Goal: Register for event/course

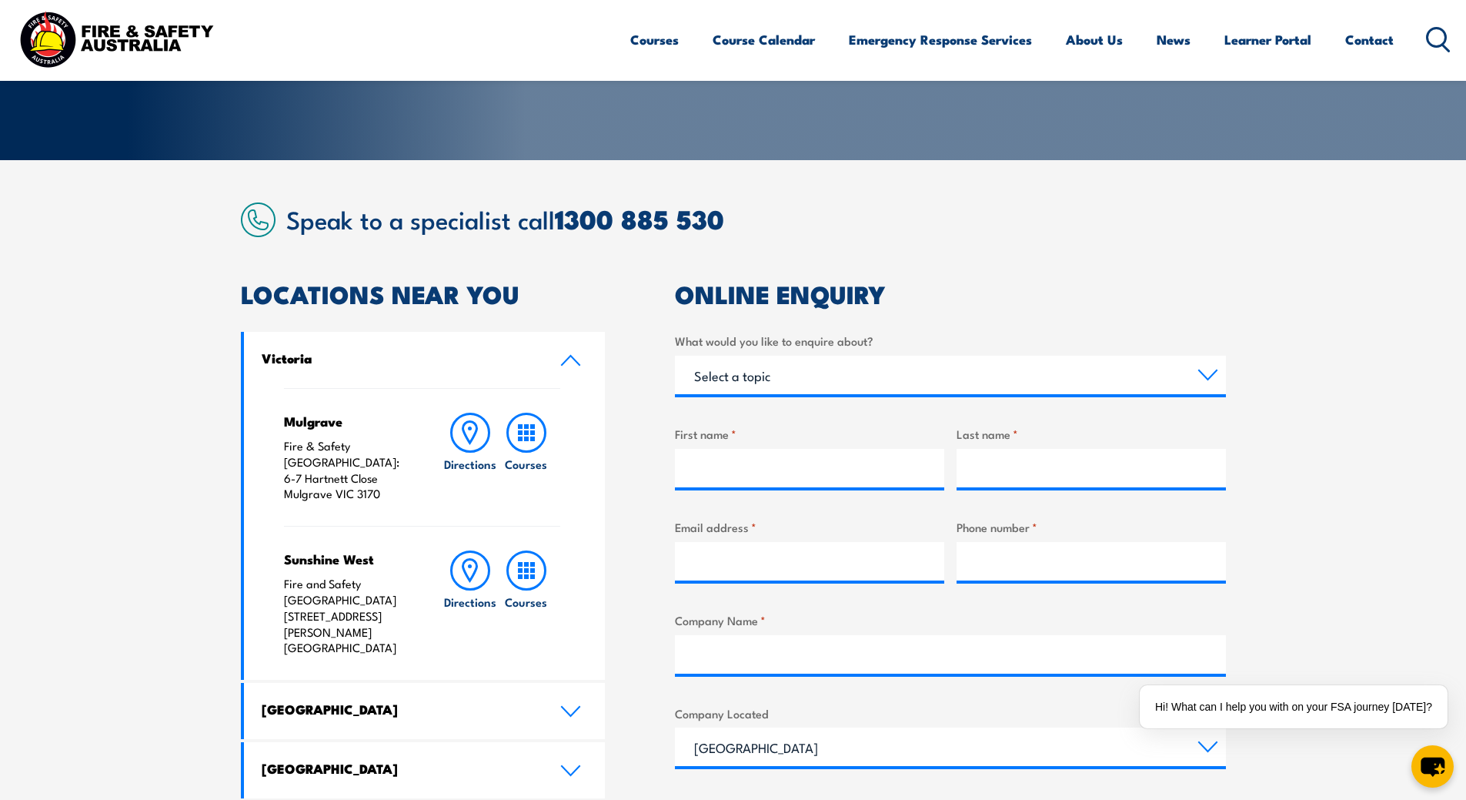
scroll to position [282, 0]
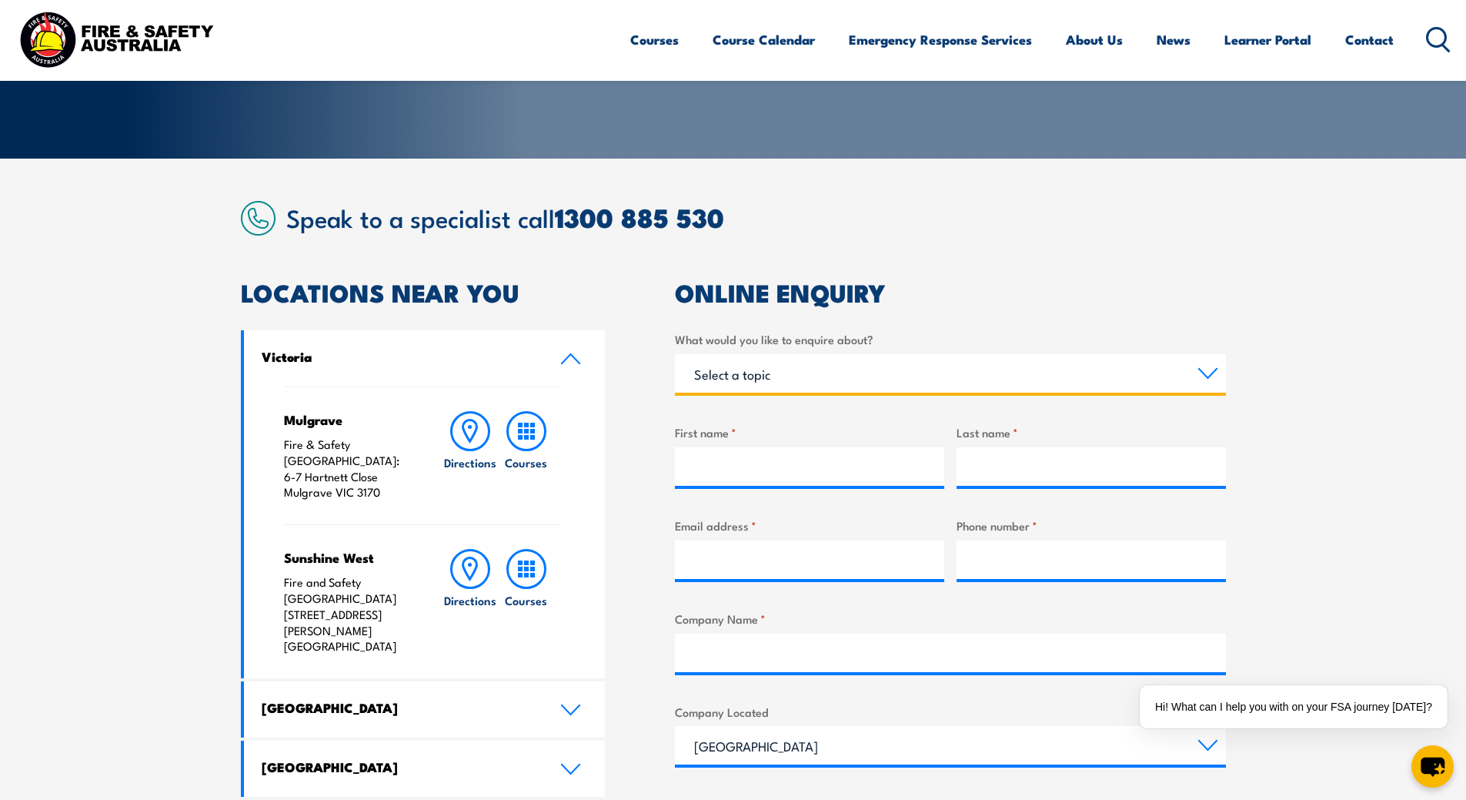
click at [975, 371] on select "Select a topic Training Emergency Response Services General Enquiry" at bounding box center [950, 373] width 551 height 38
click at [977, 305] on div "ONLINE ENQUIRY What would you like to enquire about? Select a topic Training Em…" at bounding box center [950, 687] width 551 height 812
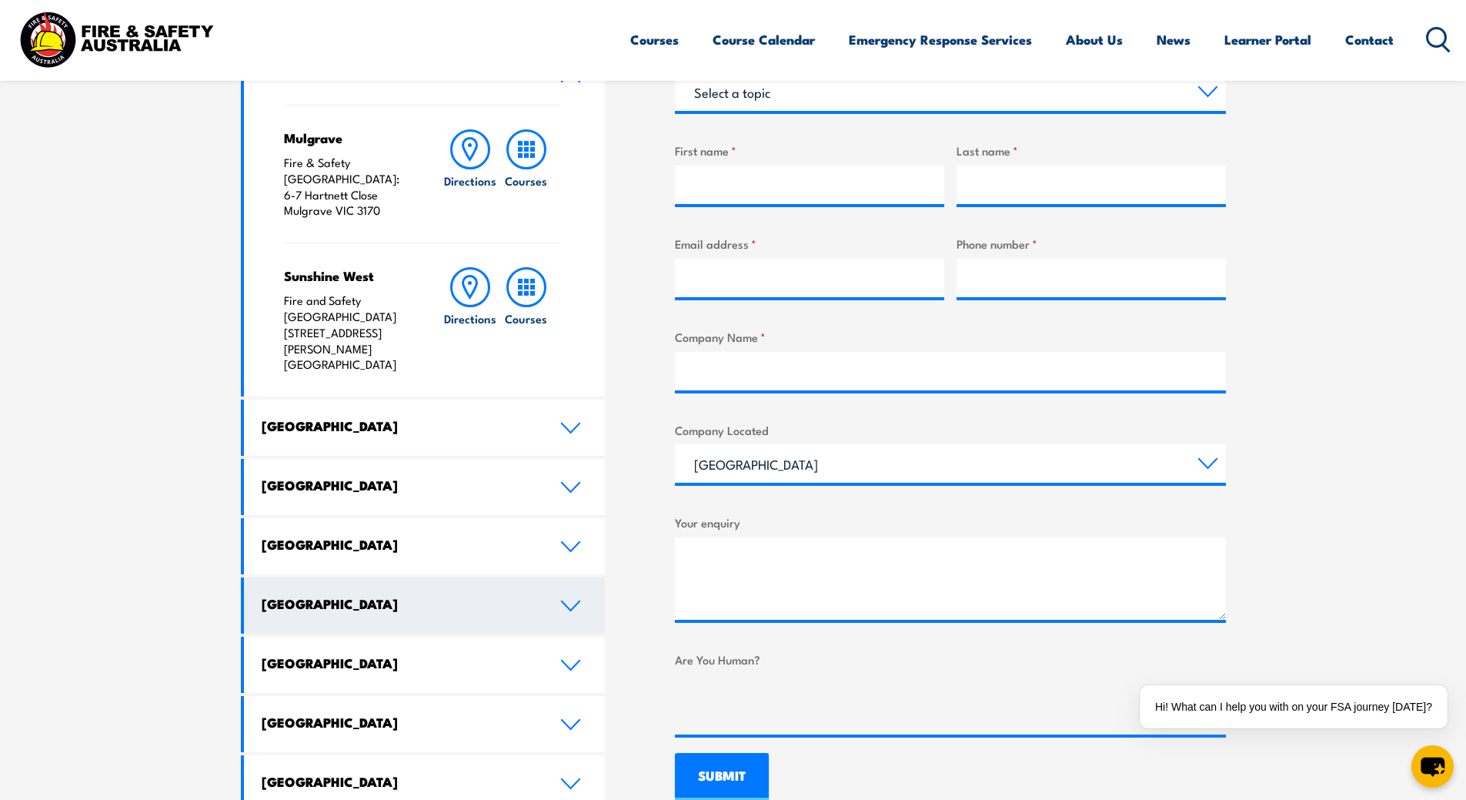
scroll to position [846, 0]
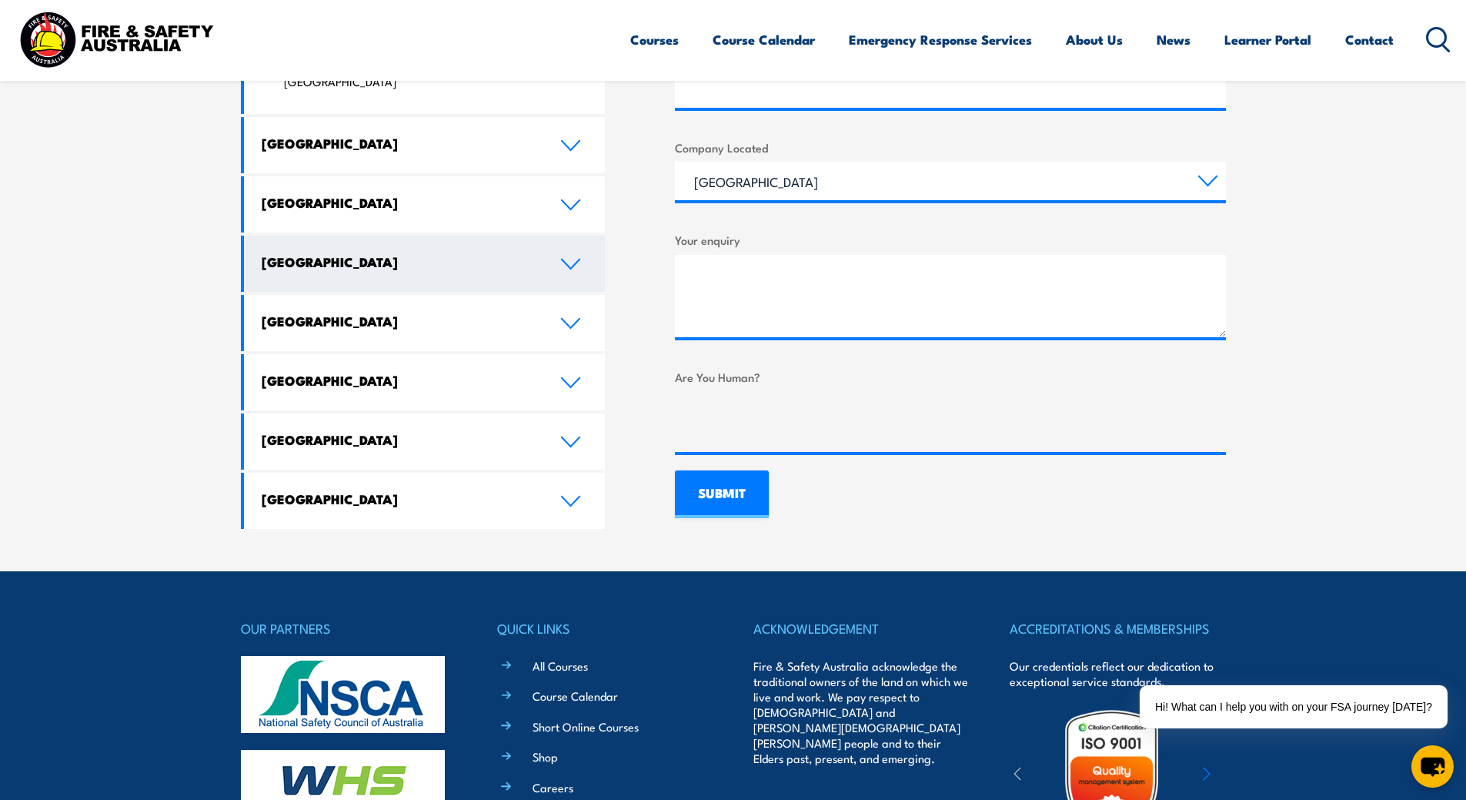
click at [545, 235] on link "Western Australia" at bounding box center [425, 263] width 362 height 56
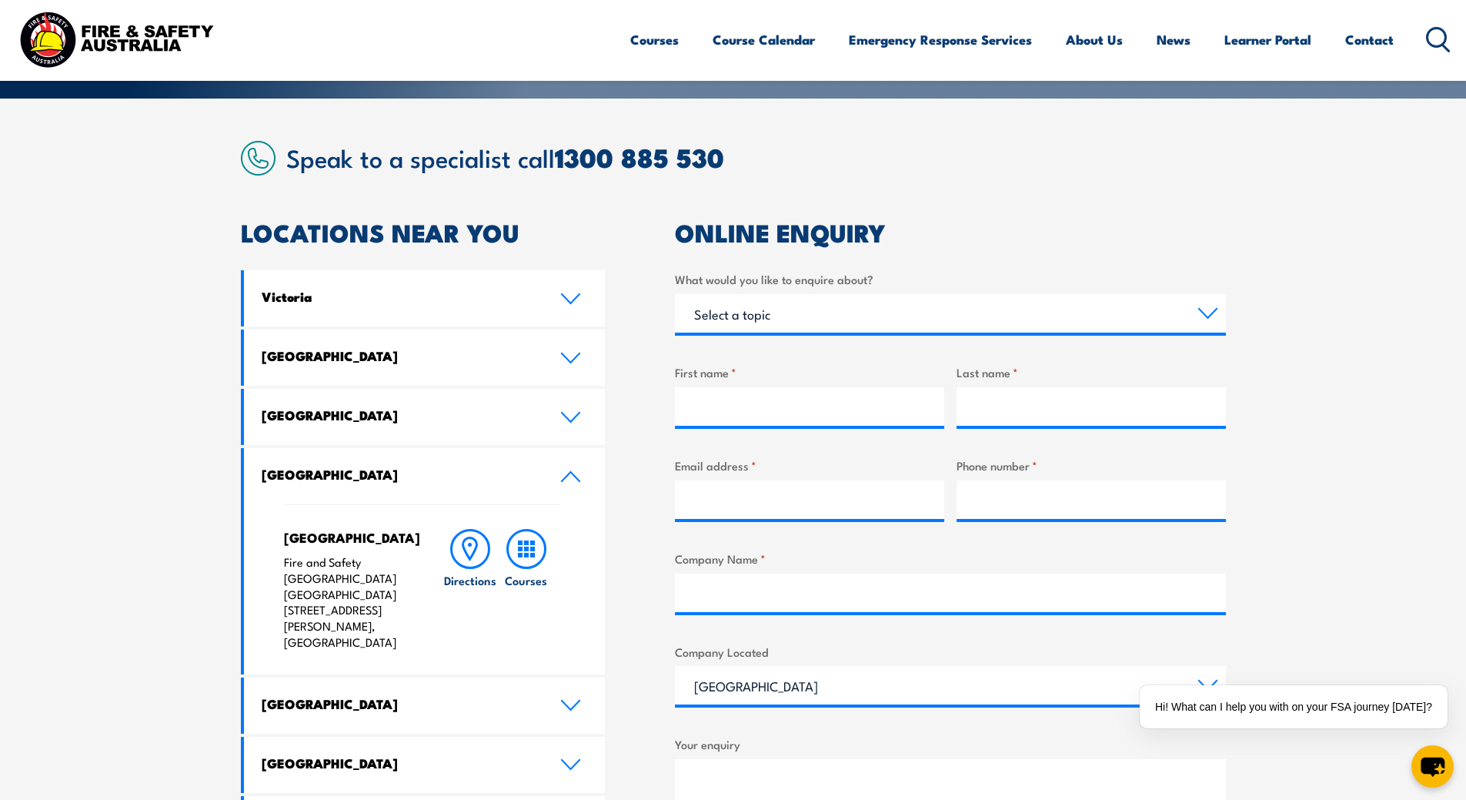
scroll to position [282, 0]
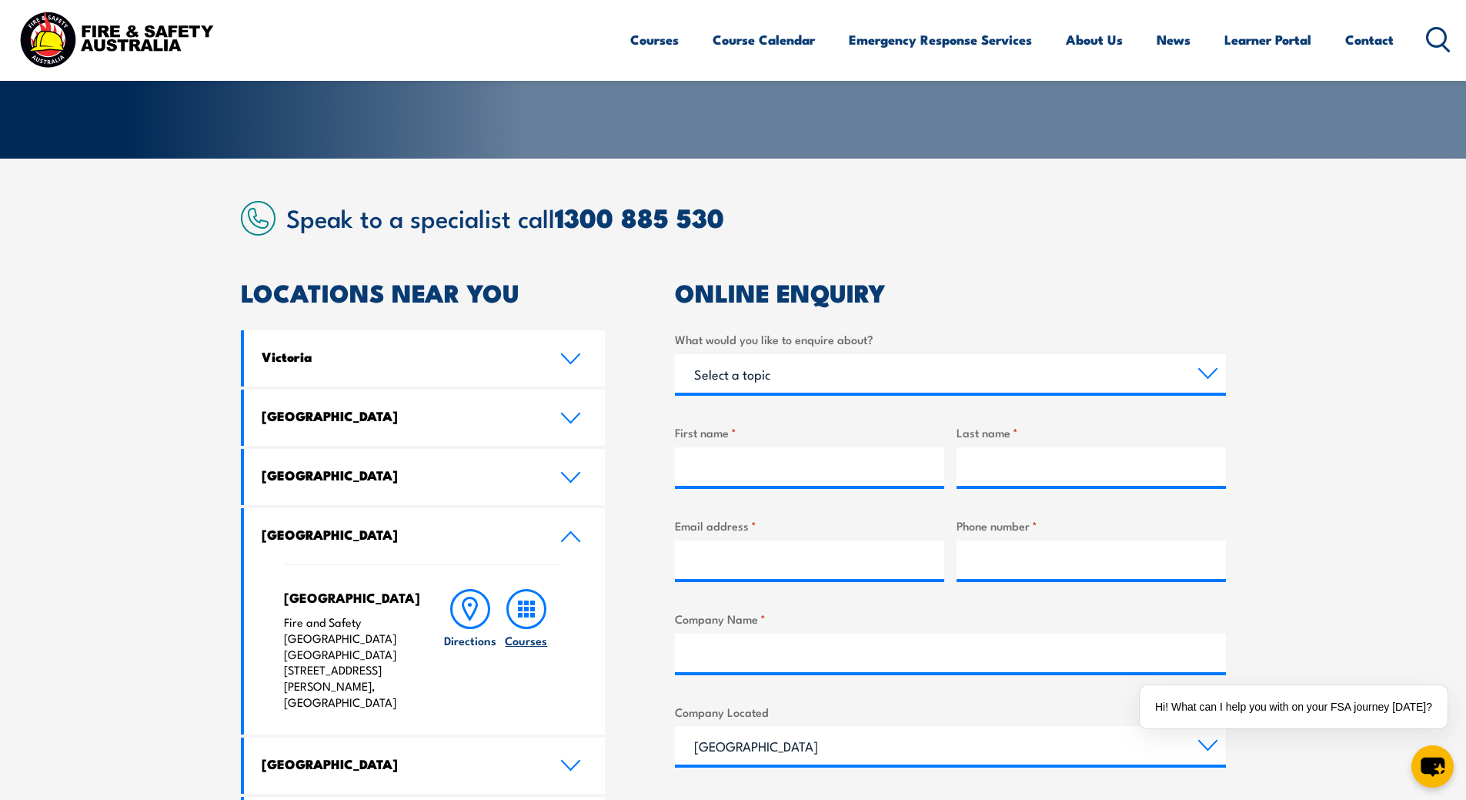
click at [526, 608] on icon at bounding box center [526, 609] width 40 height 40
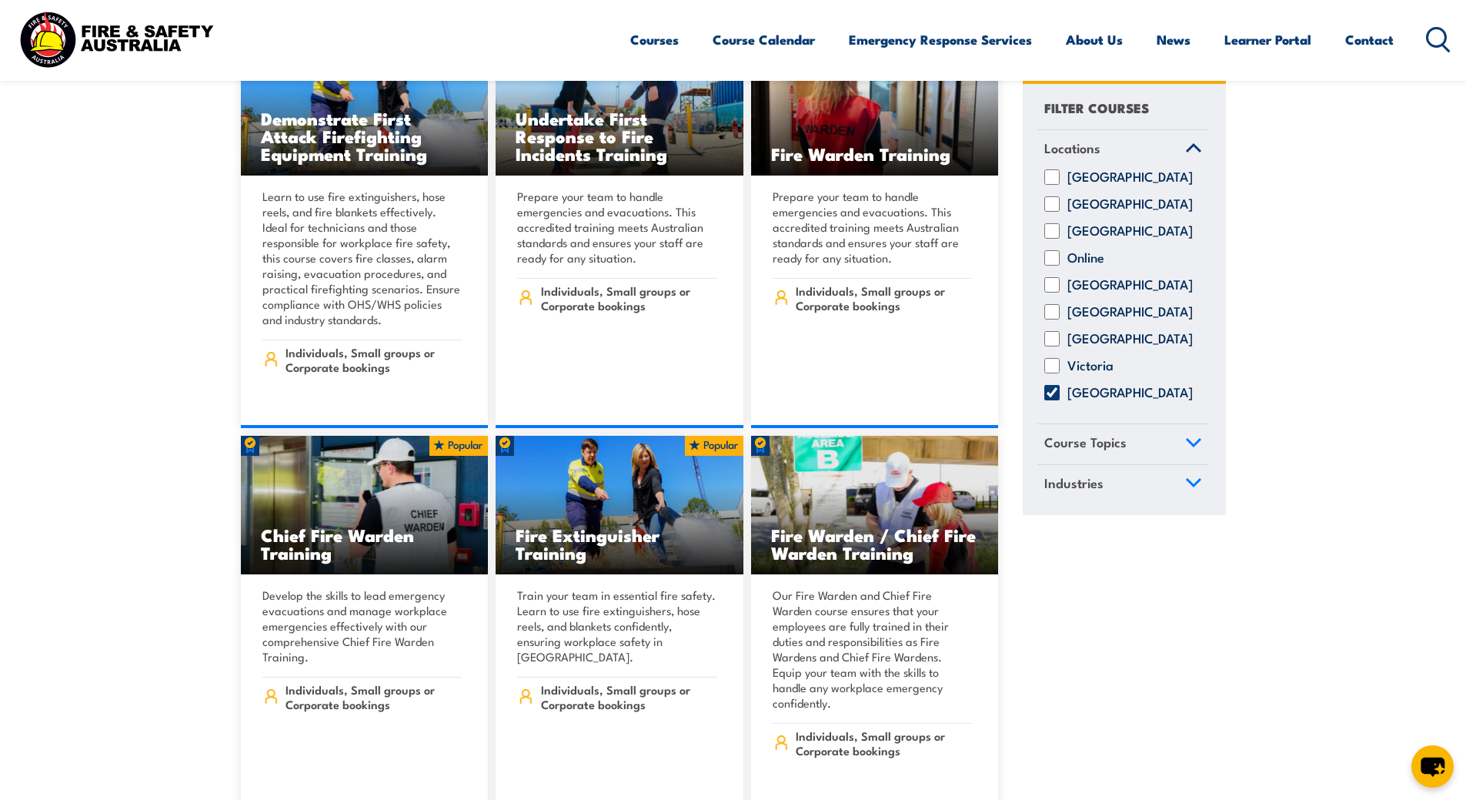
scroll to position [13543, 0]
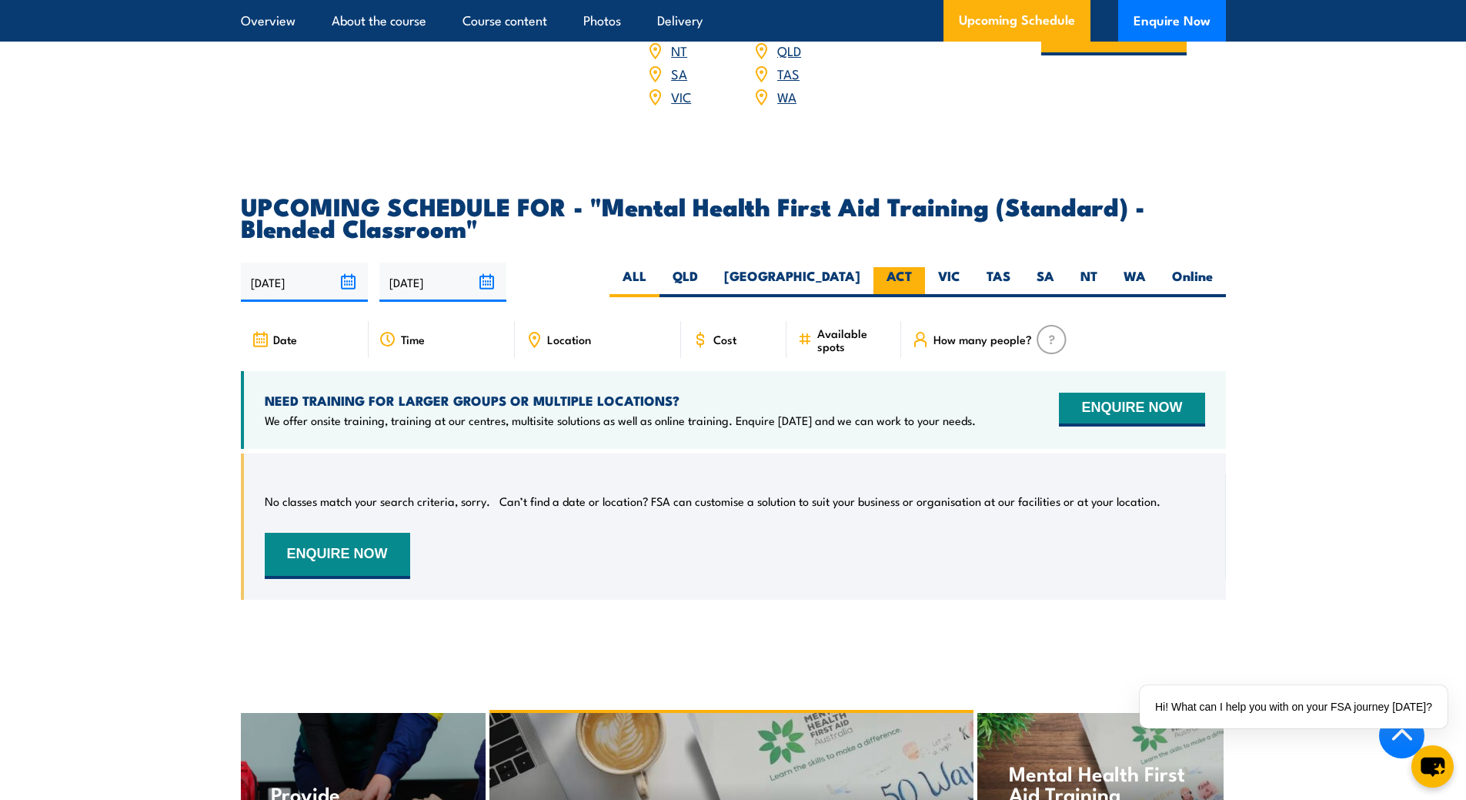
scroll to position [2822, 0]
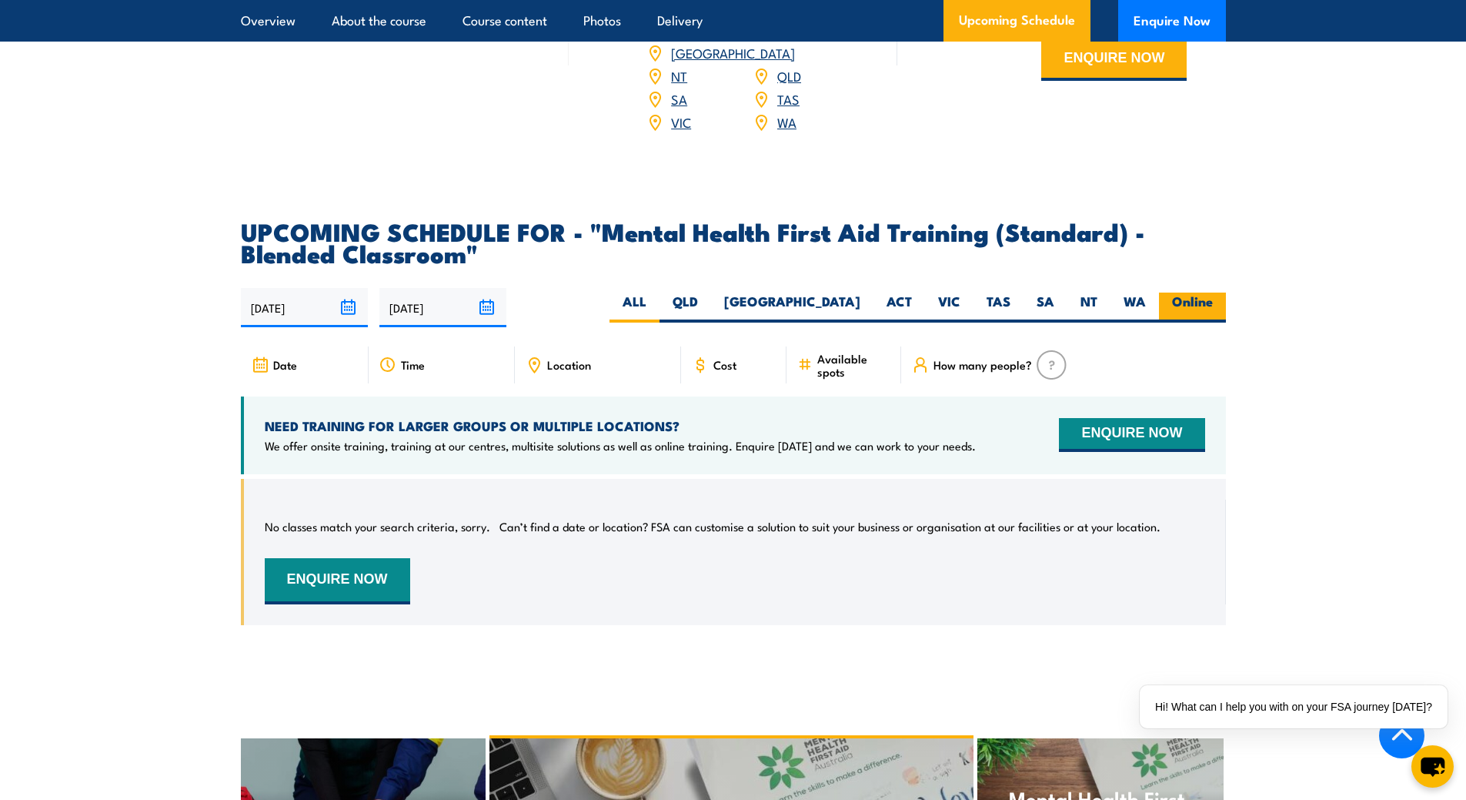
click at [1182, 316] on label "Online" at bounding box center [1192, 307] width 67 height 30
click at [1213, 302] on input "Online" at bounding box center [1218, 297] width 10 height 10
radio input "true"
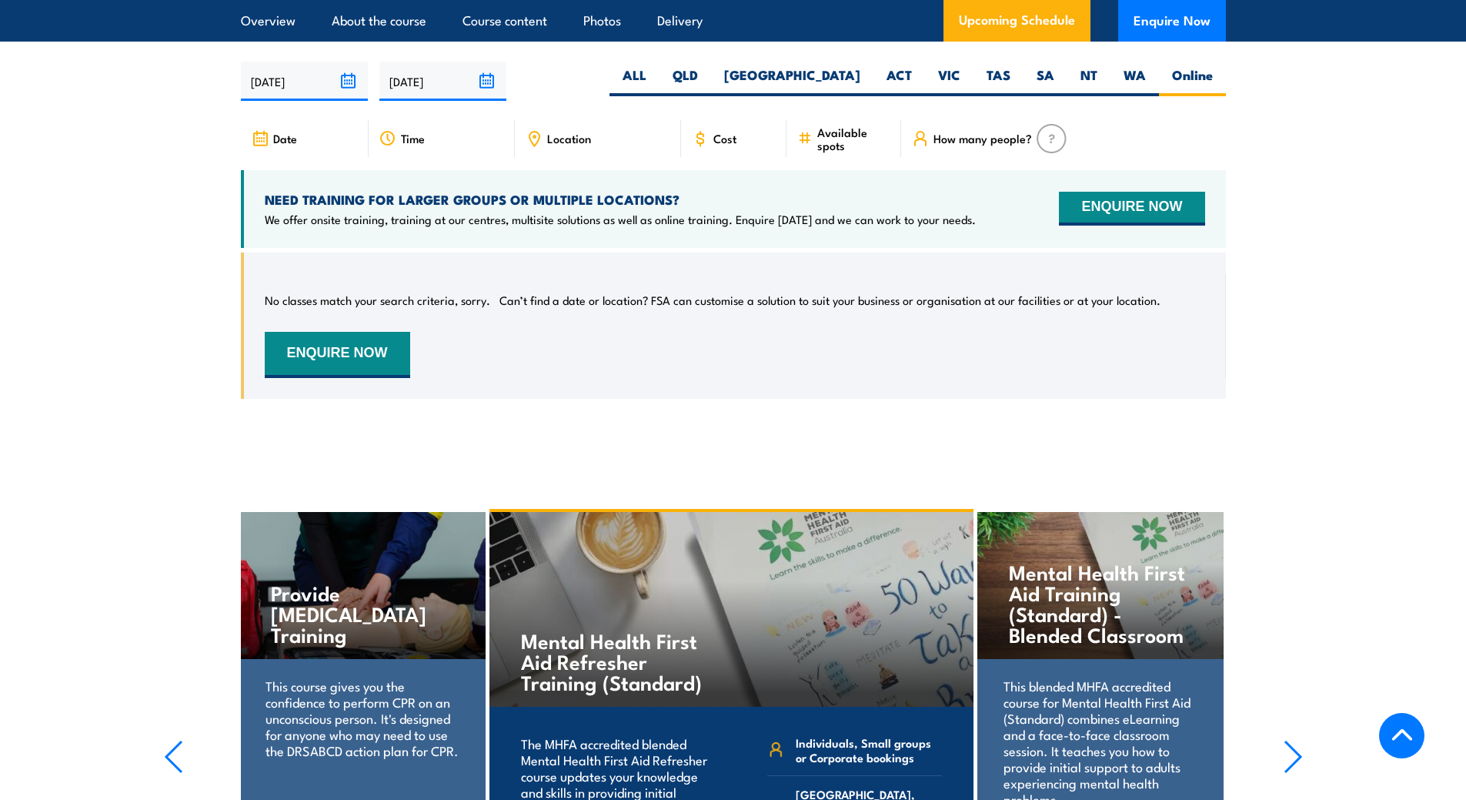
scroll to position [3054, 0]
